Goal: Navigation & Orientation: Find specific page/section

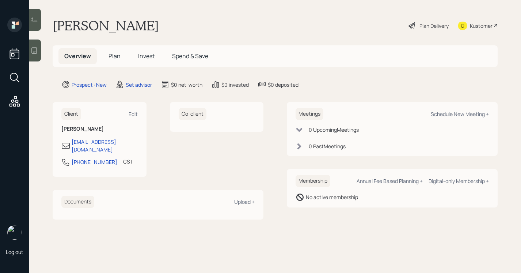
click at [39, 52] on div at bounding box center [35, 50] width 12 height 22
